Goal: Task Accomplishment & Management: Complete application form

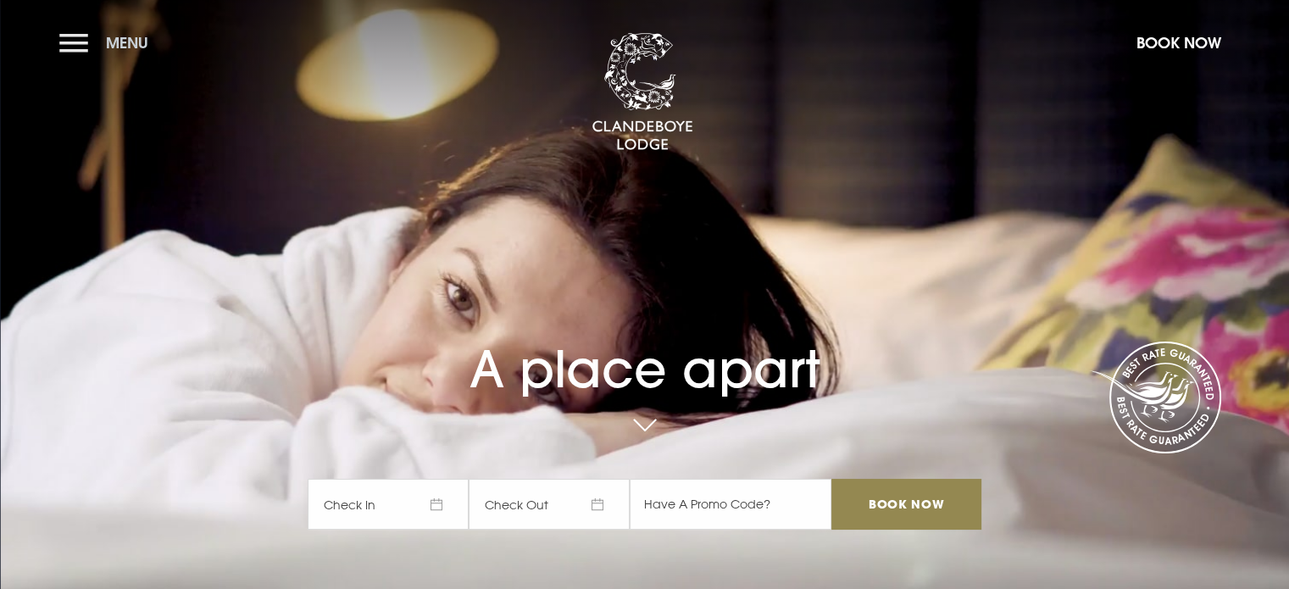
click at [77, 38] on button "Menu" at bounding box center [107, 43] width 97 height 36
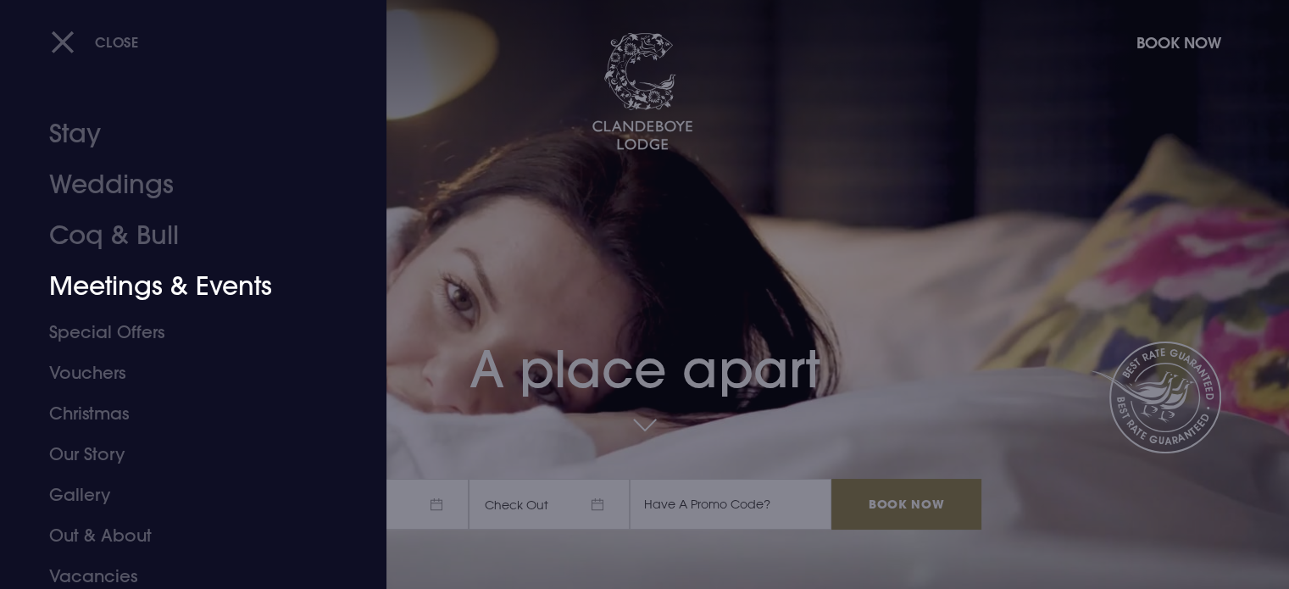
click at [142, 291] on link "Meetings & Events" at bounding box center [183, 286] width 268 height 51
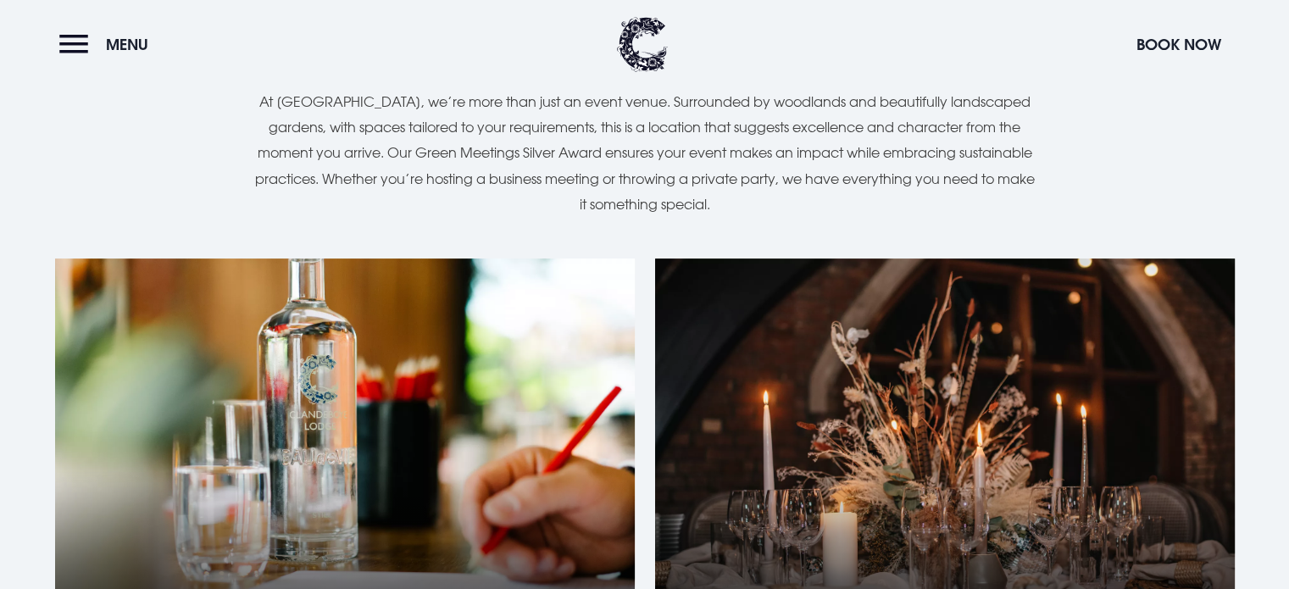
scroll to position [1441, 0]
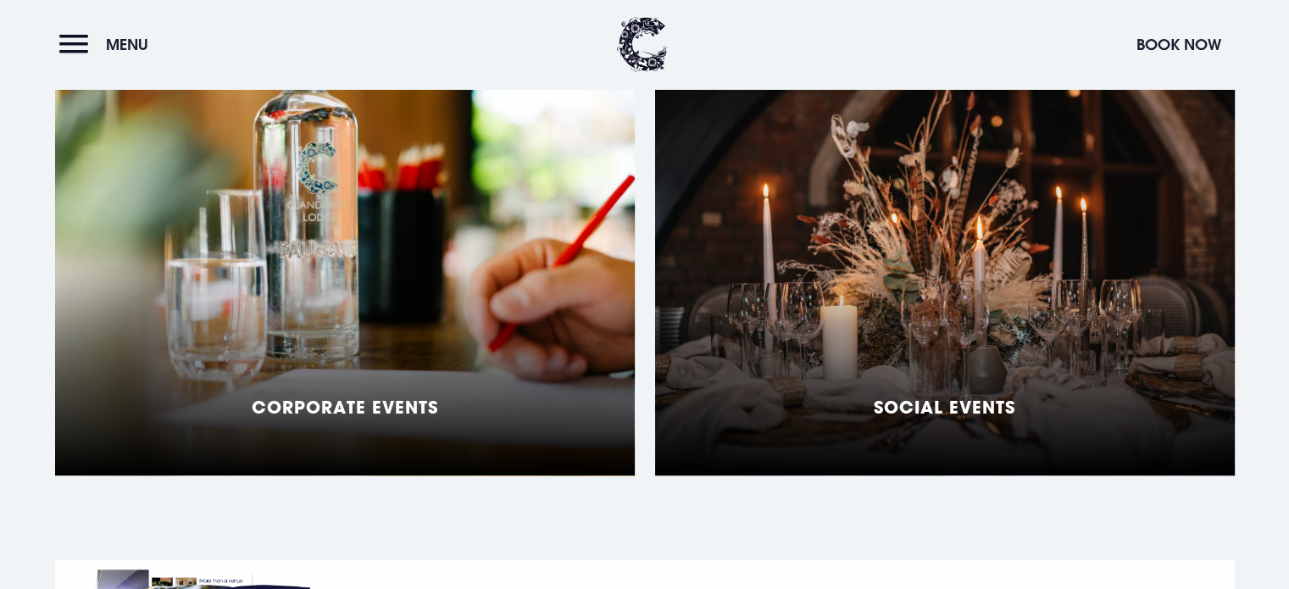
click at [371, 303] on div "Corporate Events" at bounding box center [345, 264] width 580 height 424
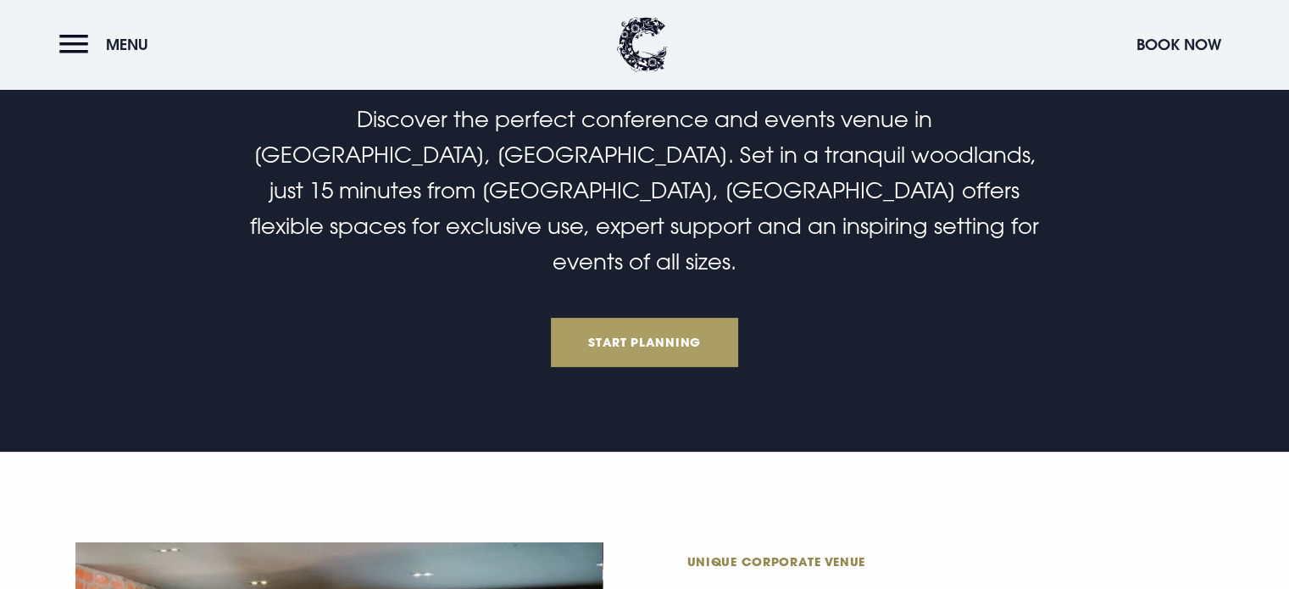
click at [645, 318] on link "Start Planning" at bounding box center [645, 342] width 188 height 49
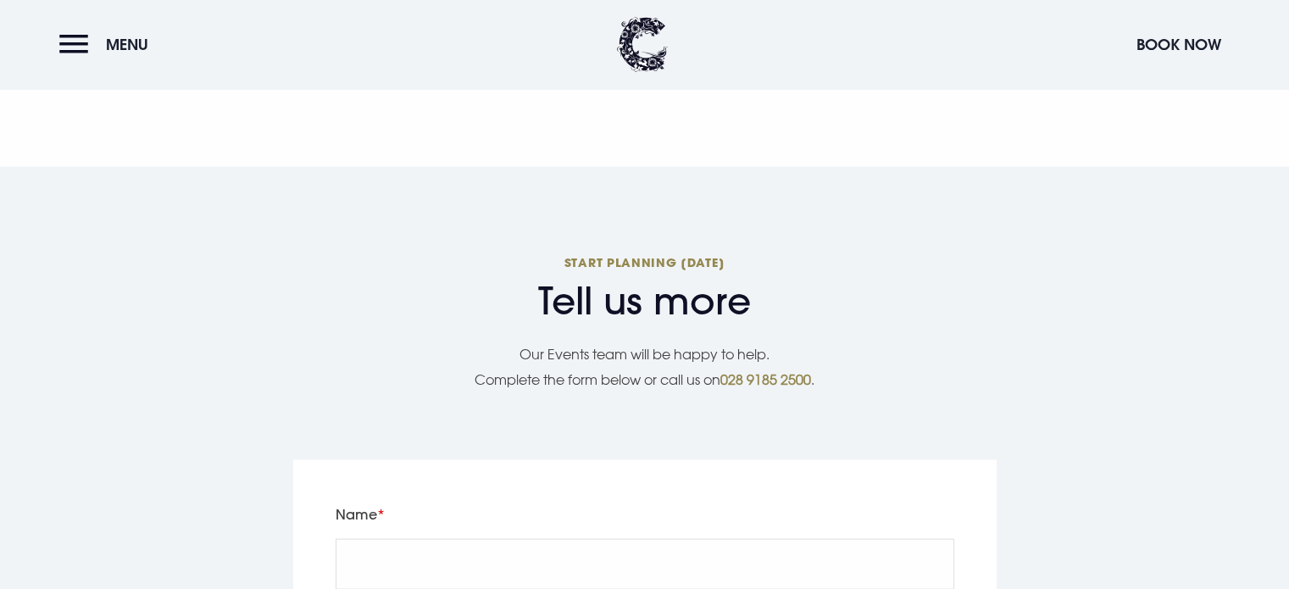
scroll to position [3483, 0]
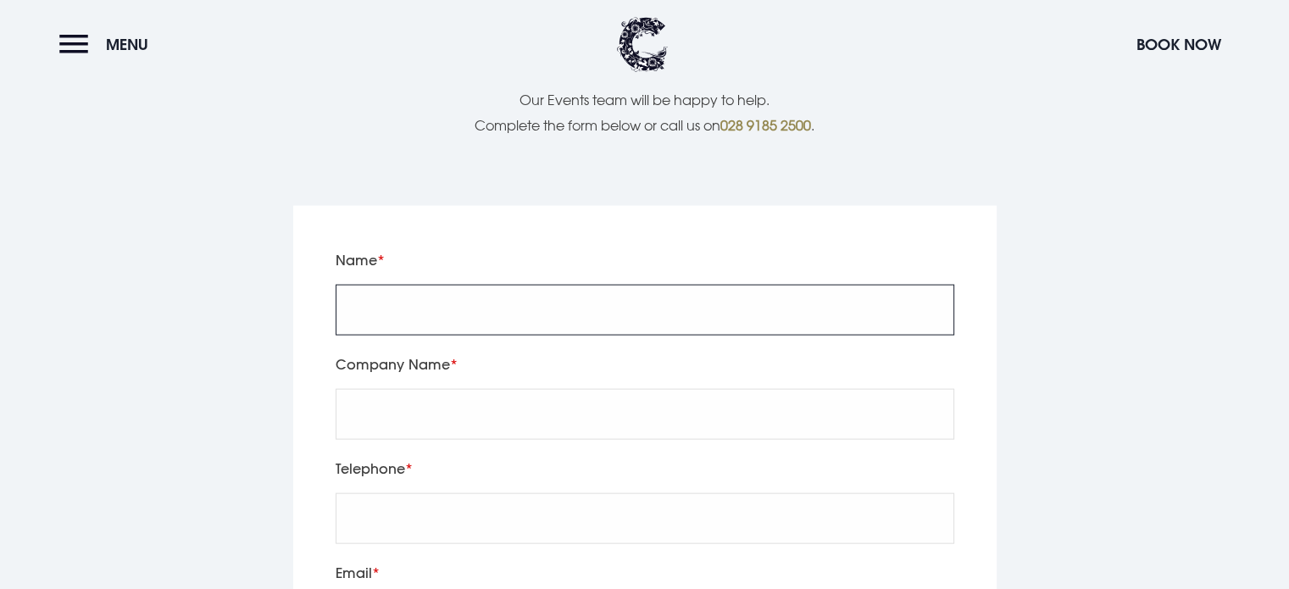
click at [375, 285] on input "Name" at bounding box center [645, 310] width 619 height 51
type input "Claire"
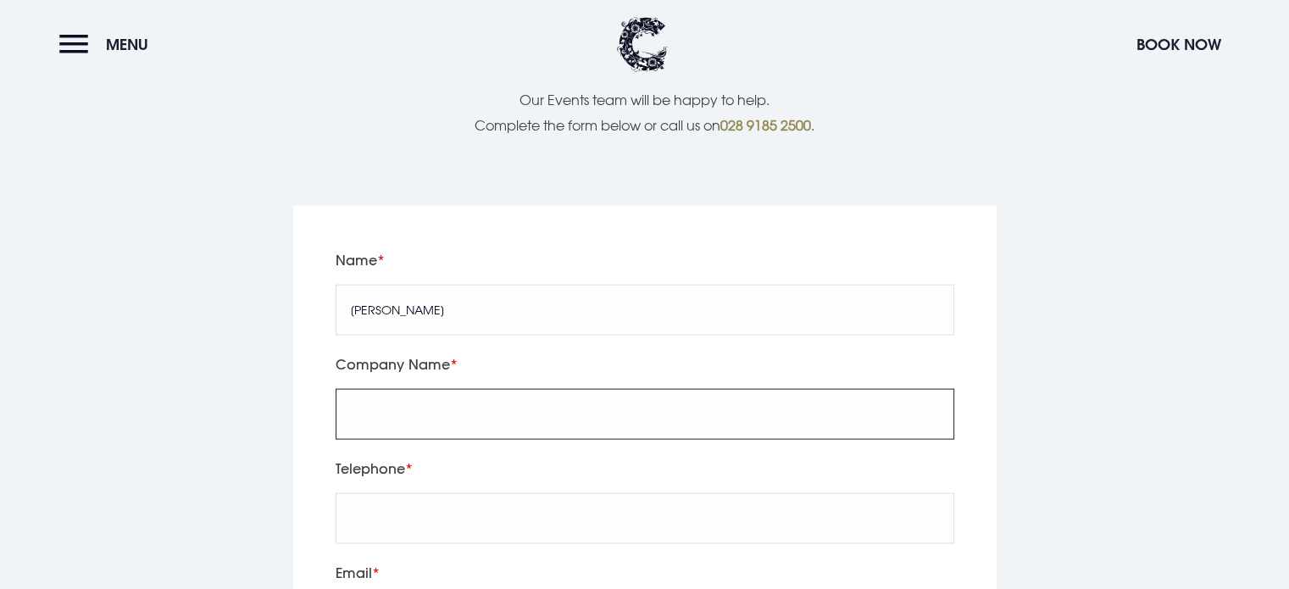
click at [413, 389] on input "Company Name" at bounding box center [645, 414] width 619 height 51
type input "Clandeboye Lodge"
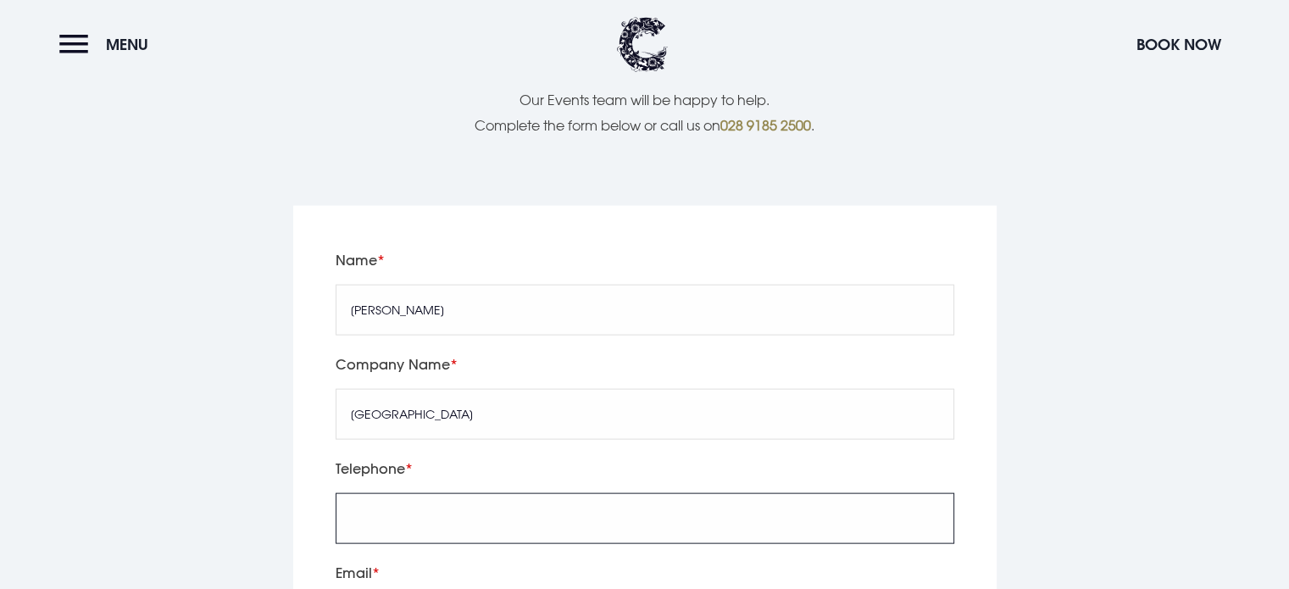
click at [390, 493] on input "tel" at bounding box center [645, 518] width 619 height 51
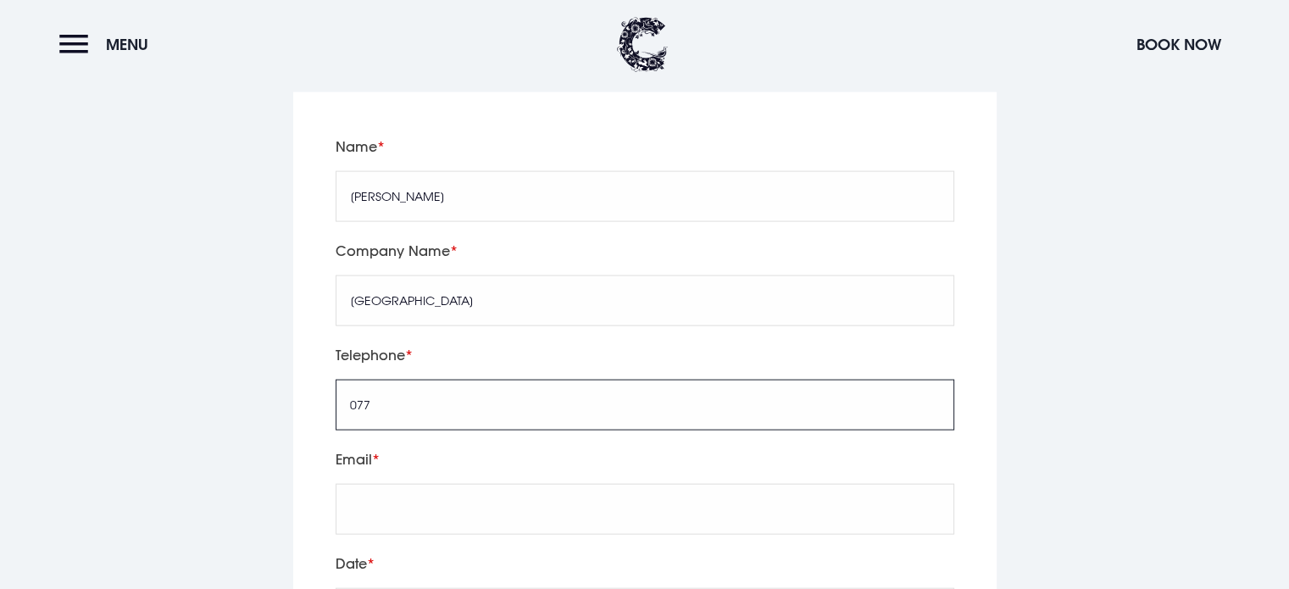
scroll to position [3737, 0]
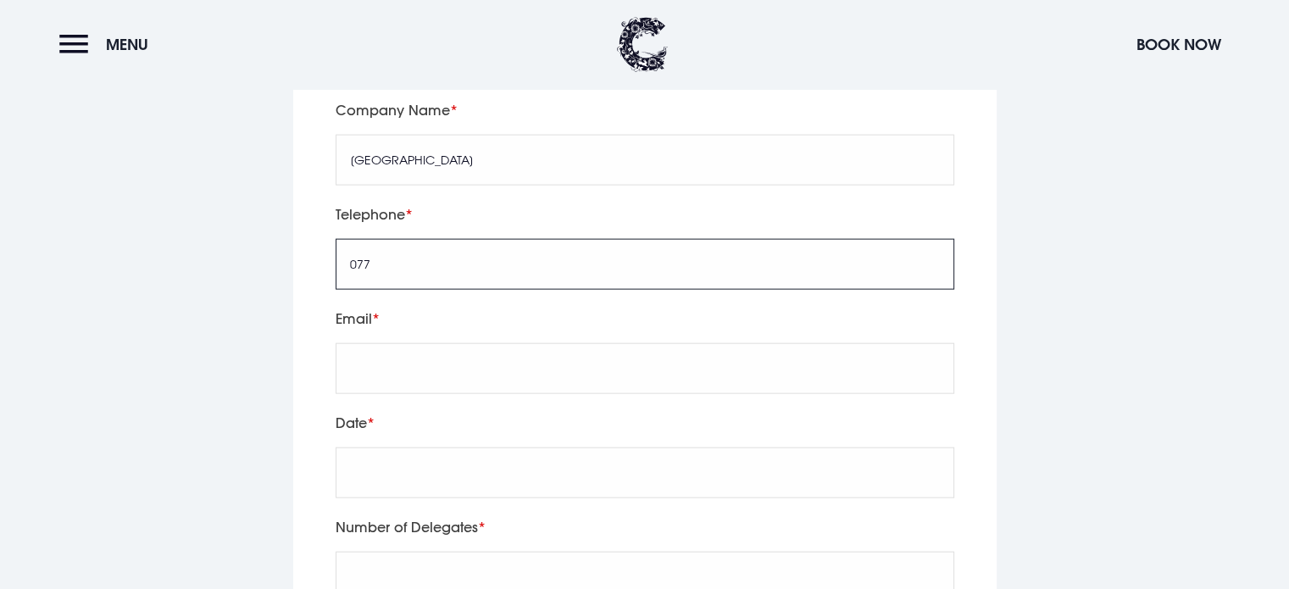
type input "077"
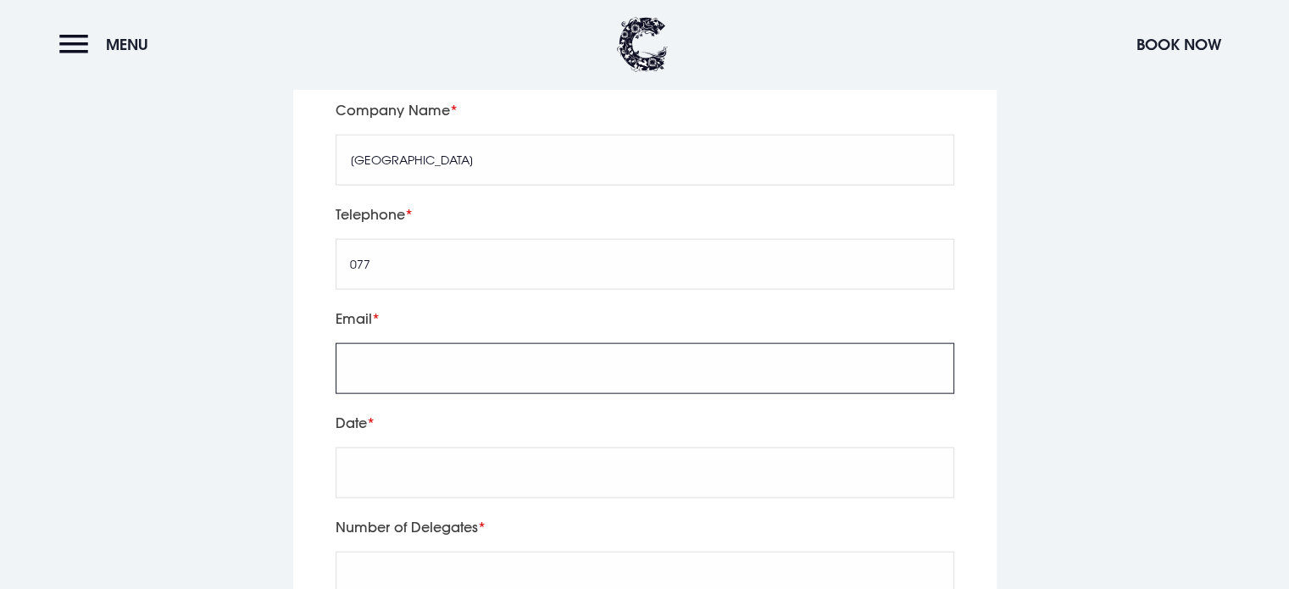
click at [361, 343] on input "Email" at bounding box center [645, 368] width 619 height 51
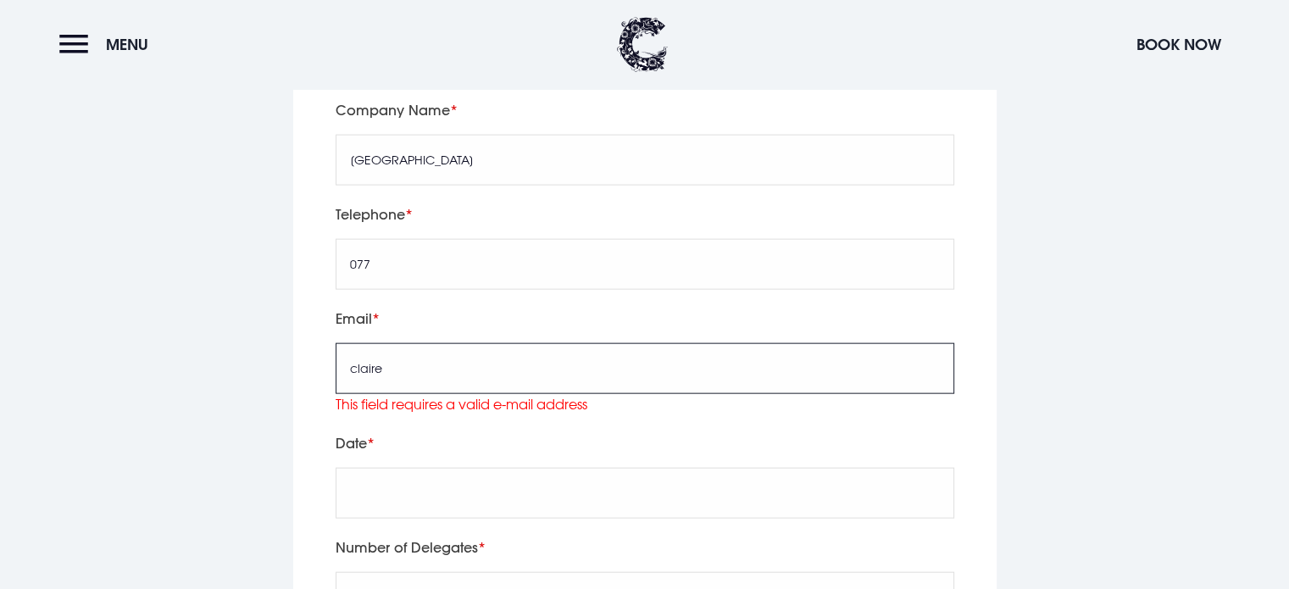
type input "clairegarrad@clandeboyelodge.co.uk"
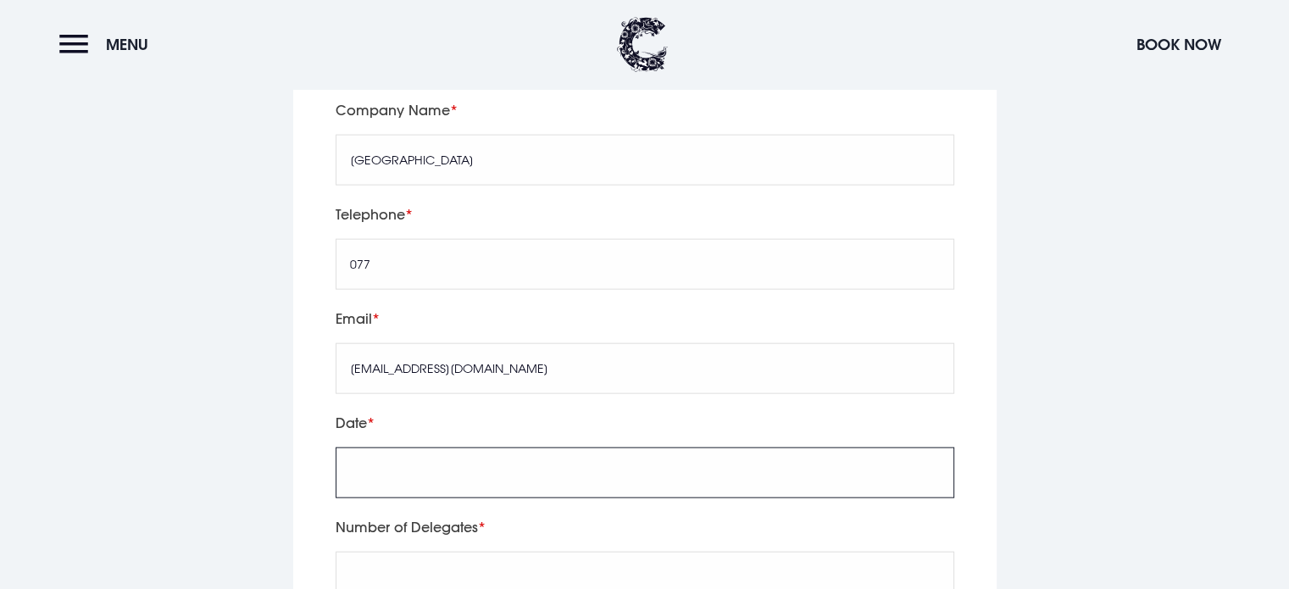
click at [386, 448] on input "text" at bounding box center [645, 473] width 619 height 51
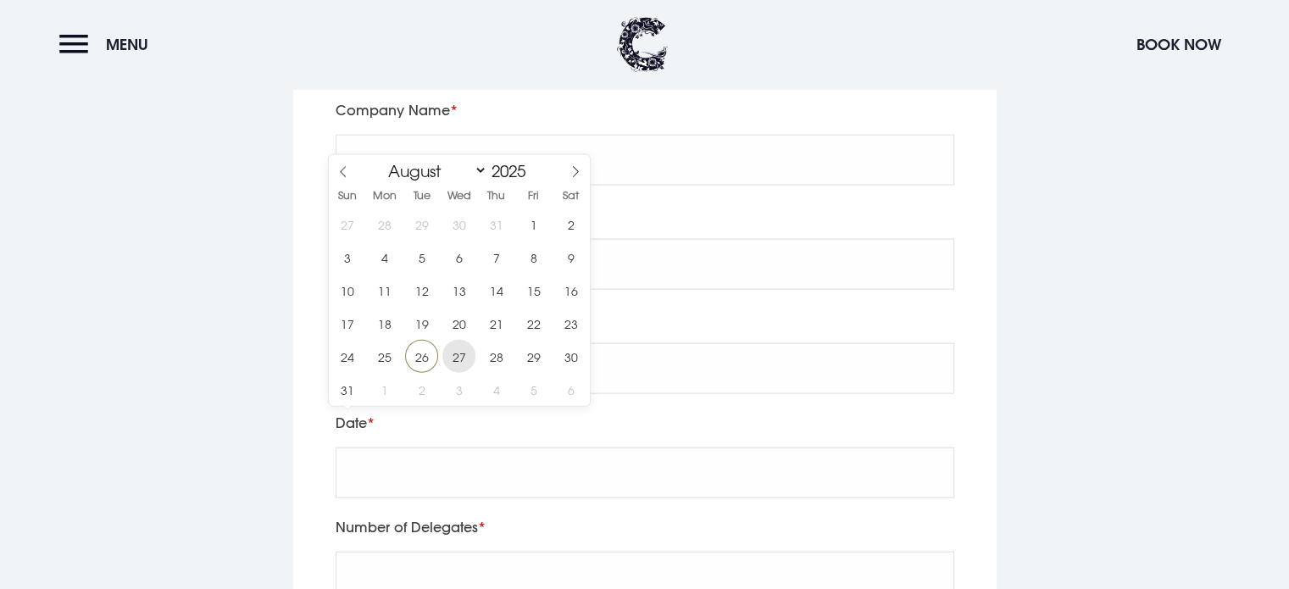
click at [461, 355] on span "27" at bounding box center [458, 356] width 33 height 33
type input "2025/08/27"
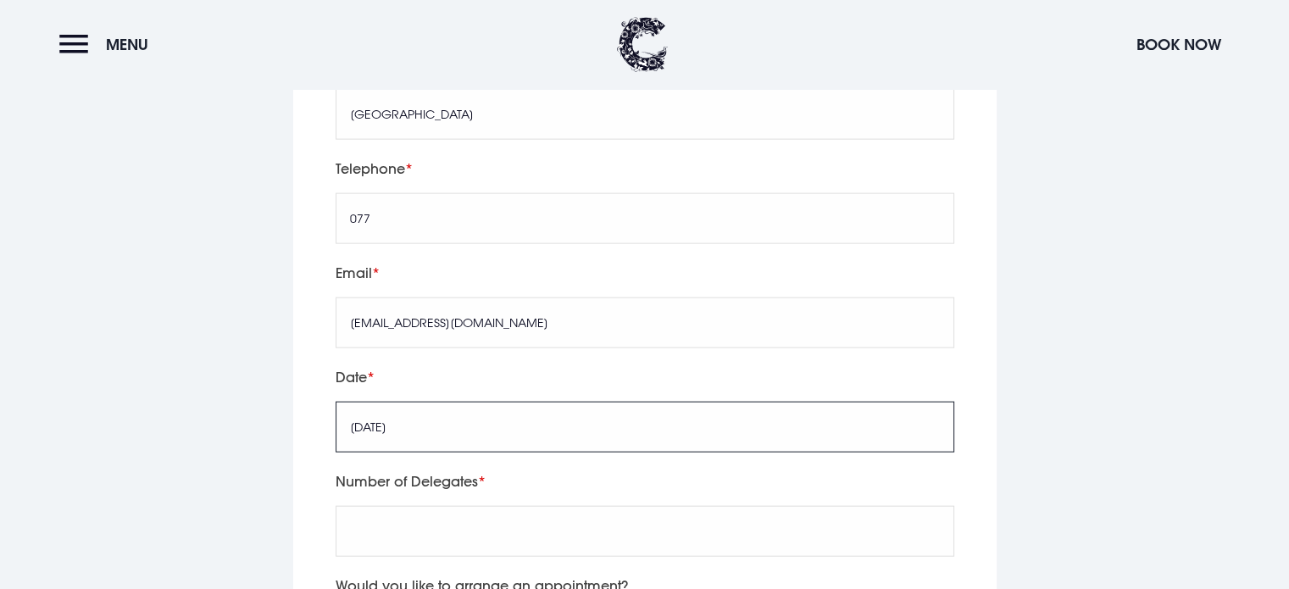
scroll to position [3822, 0]
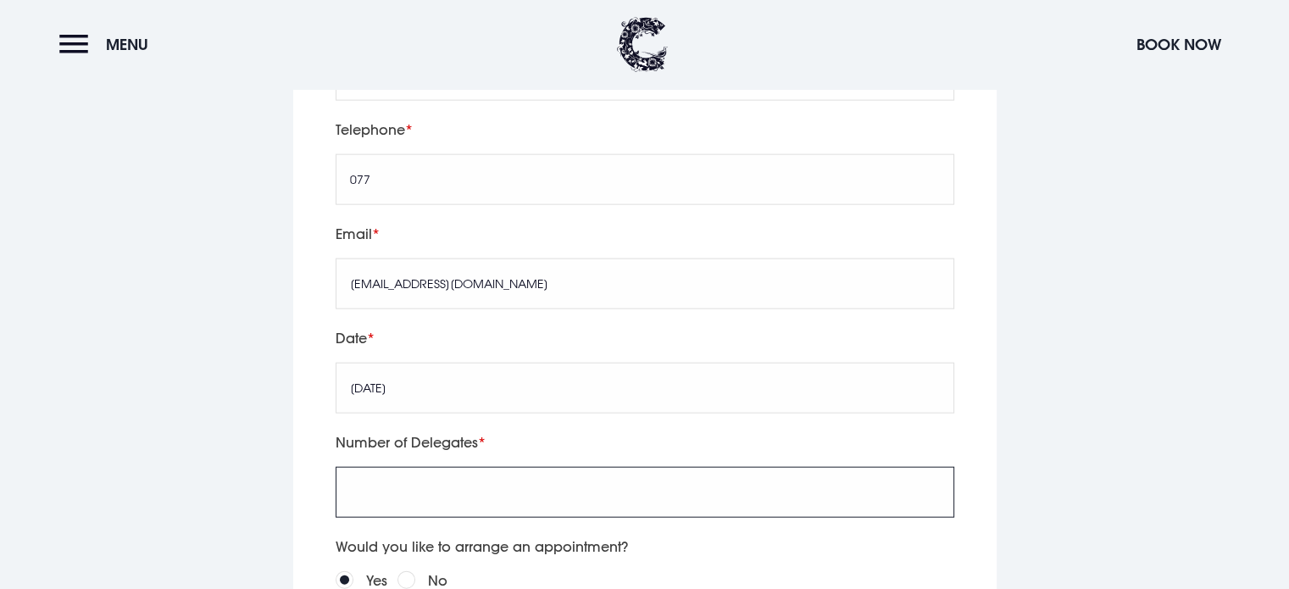
click at [420, 467] on input "Number of Delegates" at bounding box center [645, 492] width 619 height 51
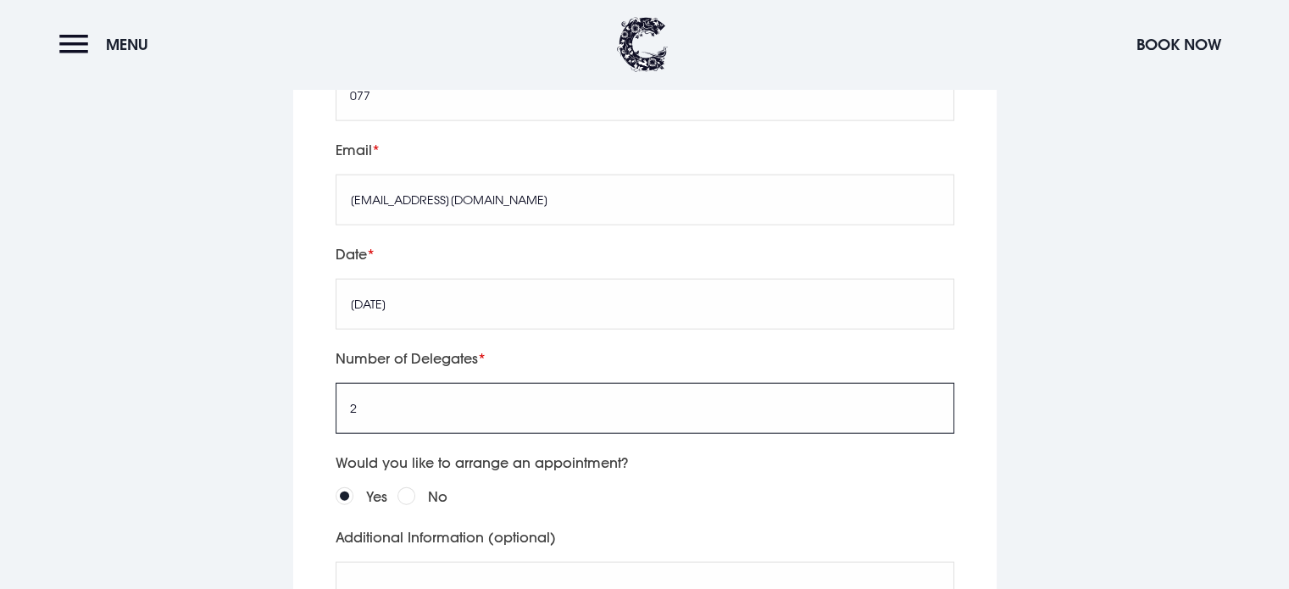
scroll to position [3991, 0]
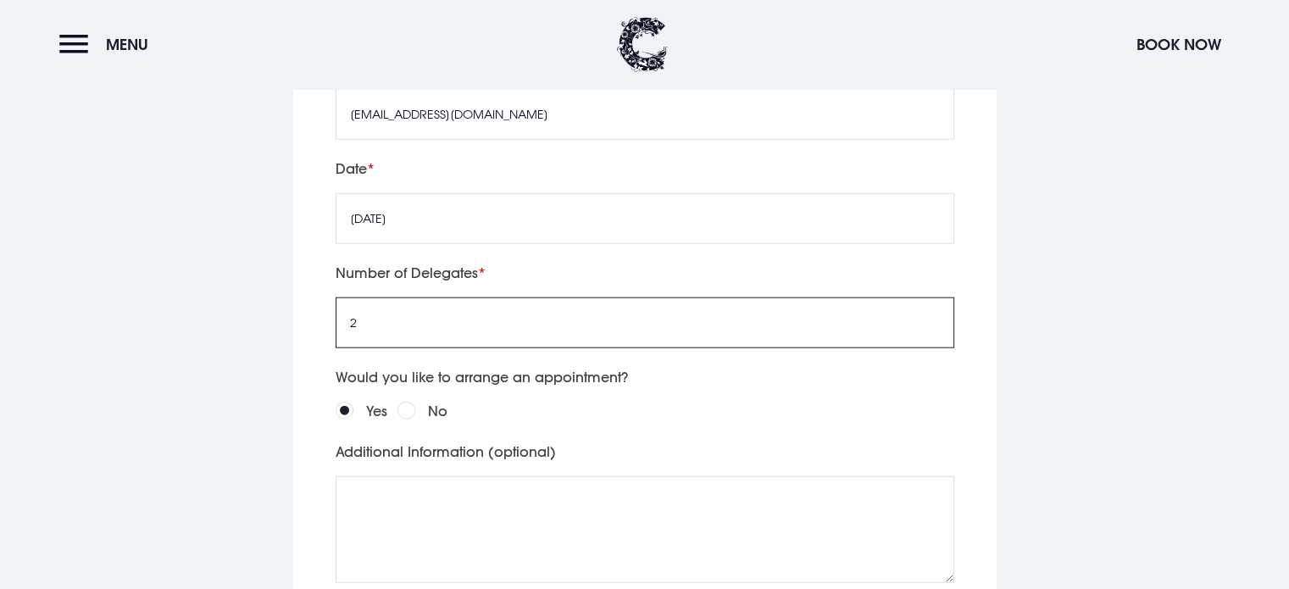
type input "2"
click at [421, 399] on div "No" at bounding box center [423, 411] width 50 height 24
click at [406, 402] on input "No" at bounding box center [407, 411] width 18 height 18
radio input "true"
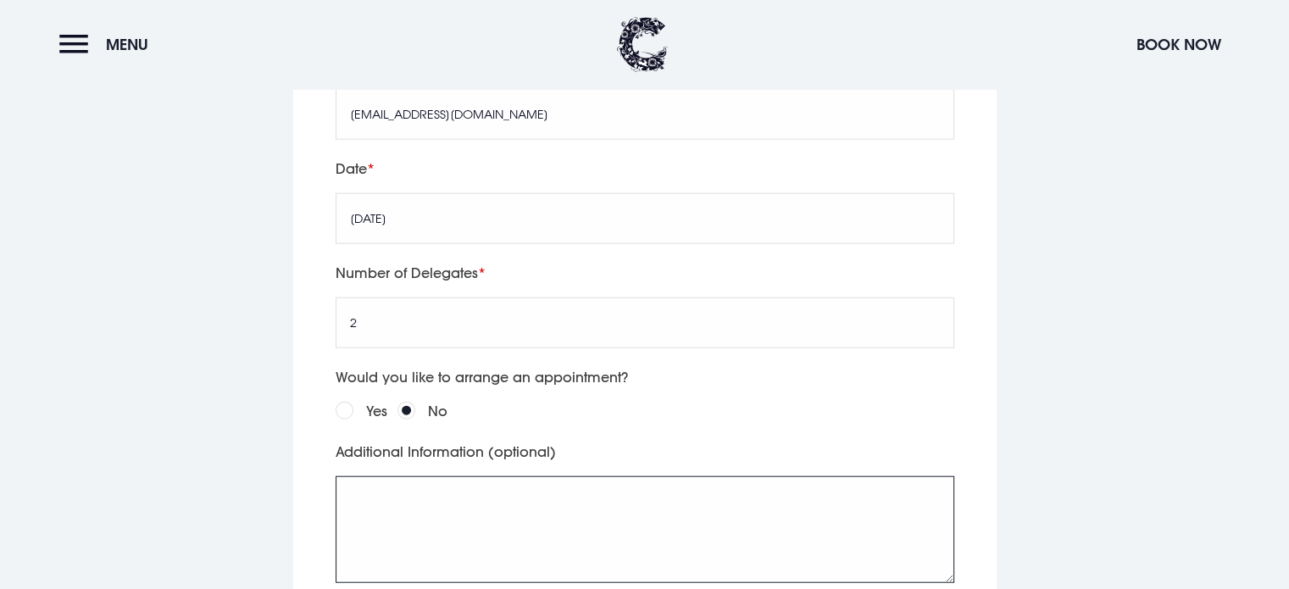
click at [399, 476] on textarea "Additional Information (optional)" at bounding box center [645, 529] width 619 height 107
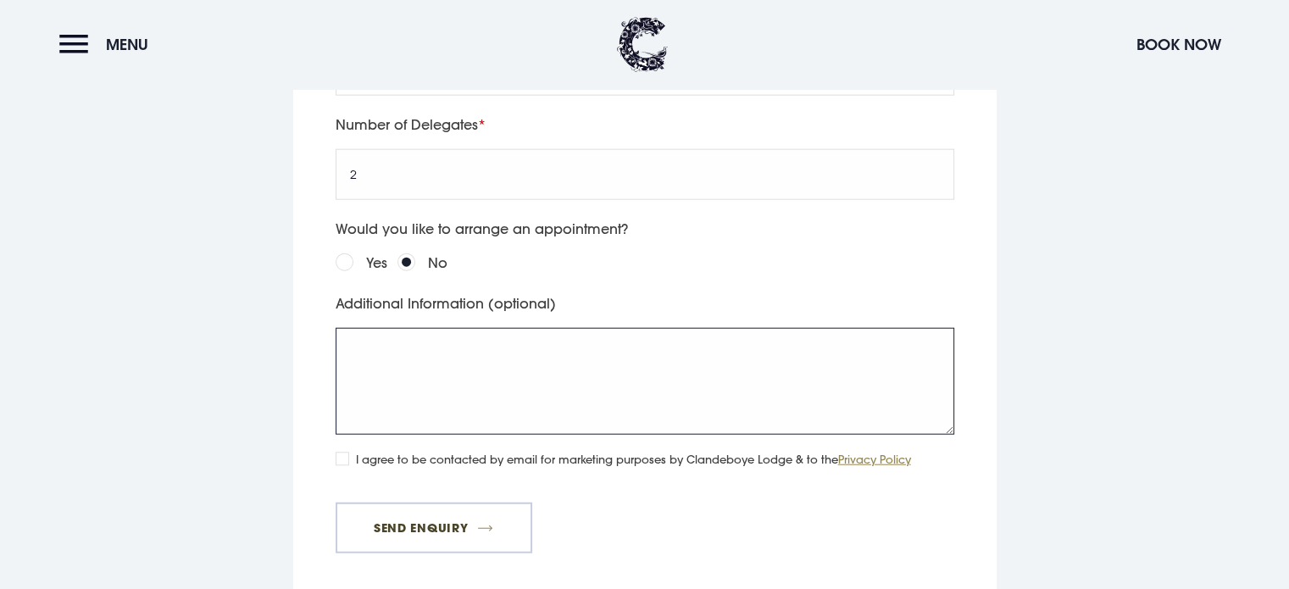
scroll to position [4161, 0]
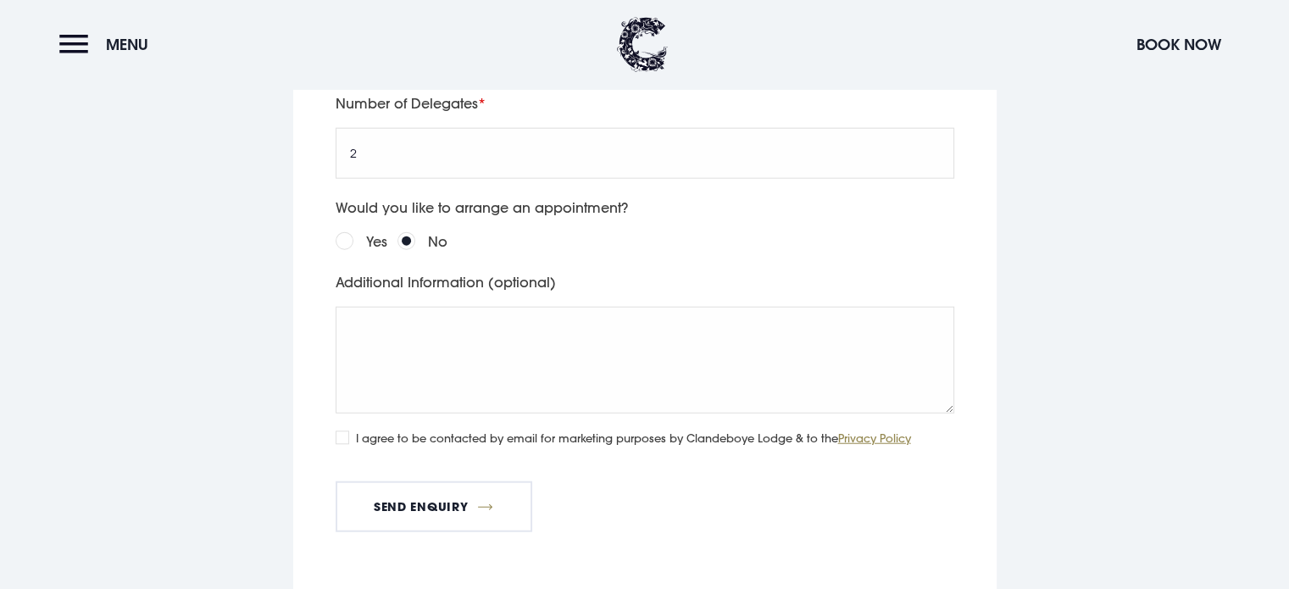
click at [345, 431] on input "I agree to be contacted by email for marketing purposes by Clandeboye Lodge & t…" at bounding box center [343, 438] width 14 height 14
click at [340, 431] on input "I agree to be contacted by email for marketing purposes by Clandeboye Lodge & t…" at bounding box center [343, 438] width 14 height 14
click at [341, 431] on input "I agree to be contacted by email for marketing purposes by Clandeboye Lodge & t…" at bounding box center [343, 438] width 14 height 14
checkbox input "true"
click at [414, 481] on button "Send Enquiry" at bounding box center [434, 506] width 197 height 51
